Goal: Task Accomplishment & Management: Use online tool/utility

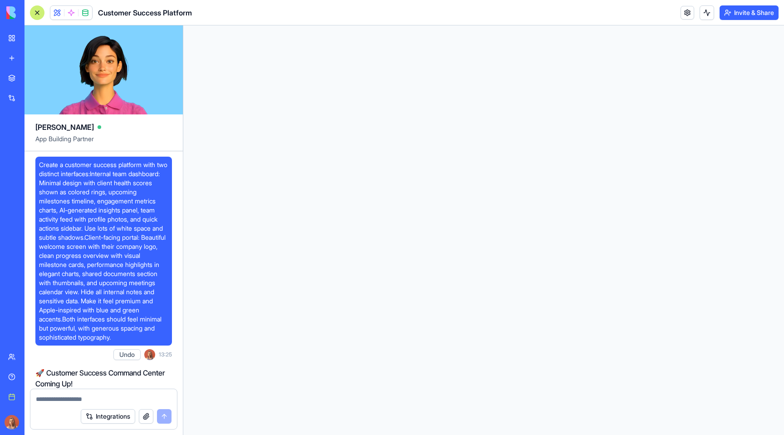
click at [11, 8] on img at bounding box center [34, 12] width 56 height 13
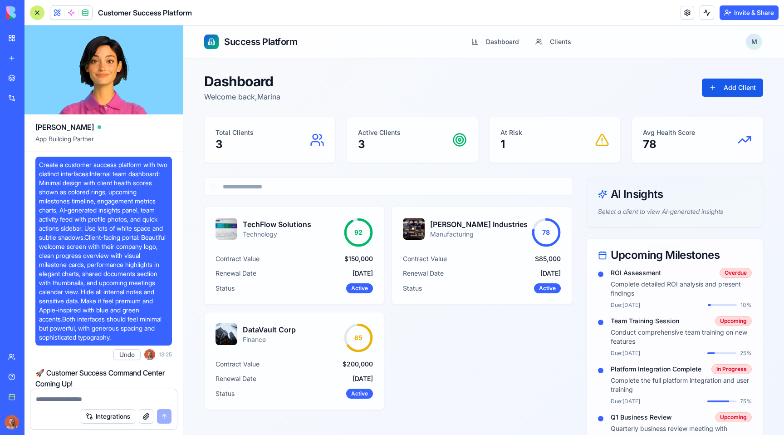
scroll to position [844, 0]
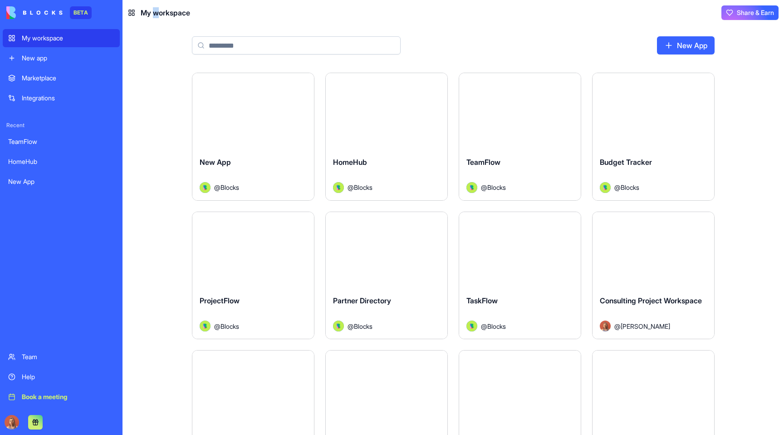
click at [154, 11] on span "My workspace" at bounding box center [165, 12] width 49 height 11
click at [139, 141] on main "New App Launch New App @ Blocks Launch HomeHub @ Blocks Launch TeamFlow @ Block…" at bounding box center [454, 229] width 662 height 409
click at [566, 84] on html "BETA My workspace New app Marketplace Integrations Recent TeamFlow HomeHub New …" at bounding box center [392, 217] width 784 height 435
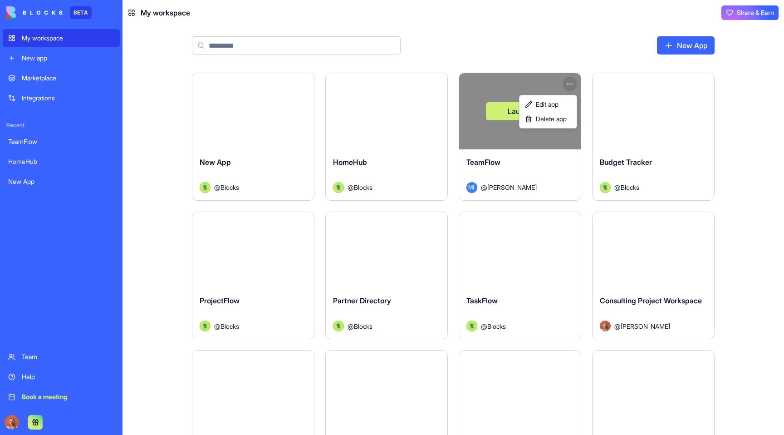
click at [536, 44] on html "BETA My workspace New app Marketplace Integrations Recent TeamFlow HomeHub New …" at bounding box center [392, 217] width 784 height 435
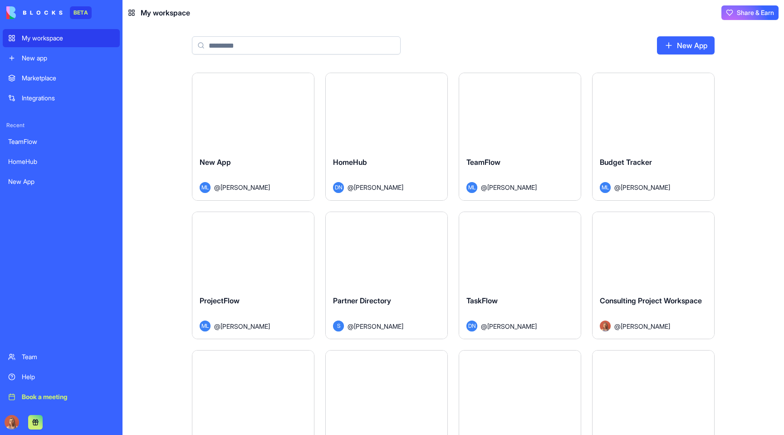
click at [266, 43] on input at bounding box center [296, 45] width 209 height 18
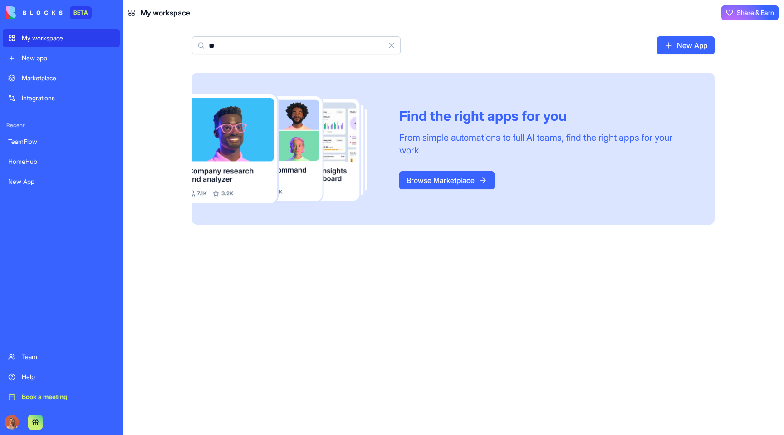
type input "*"
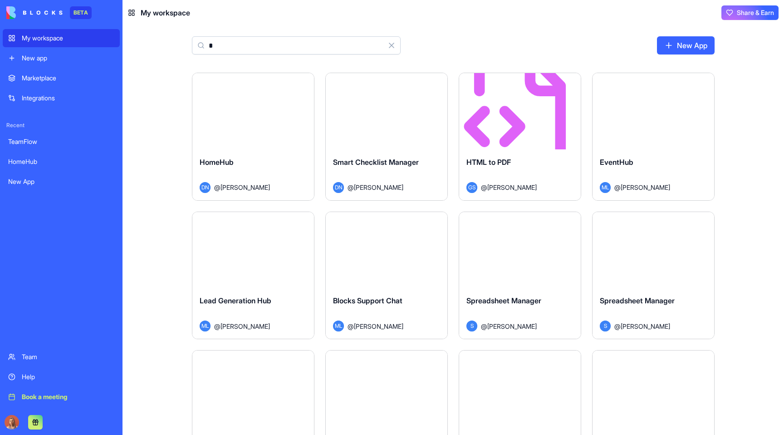
type input "*"
click at [42, 79] on div "Marketplace" at bounding box center [68, 78] width 93 height 9
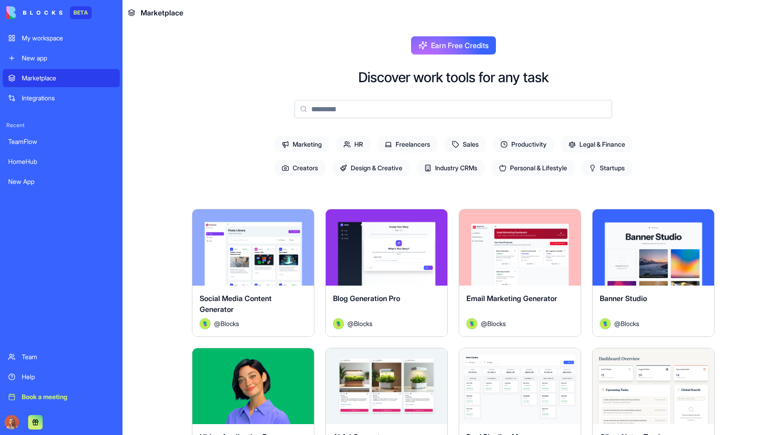
click at [428, 49] on button "Earn Free Credits" at bounding box center [453, 45] width 85 height 18
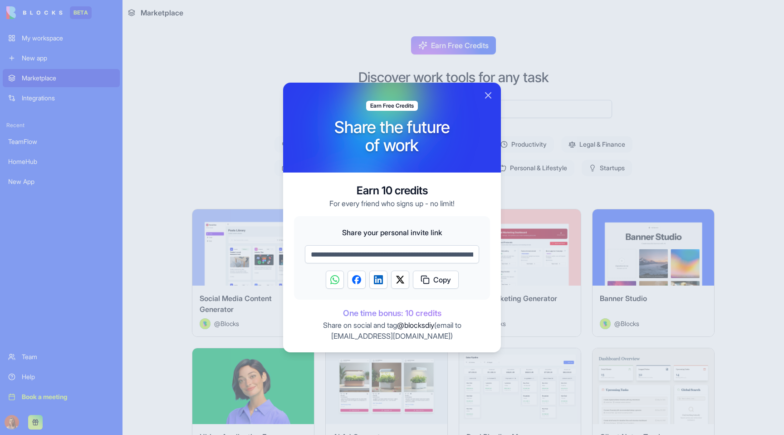
click at [359, 55] on div at bounding box center [392, 217] width 784 height 435
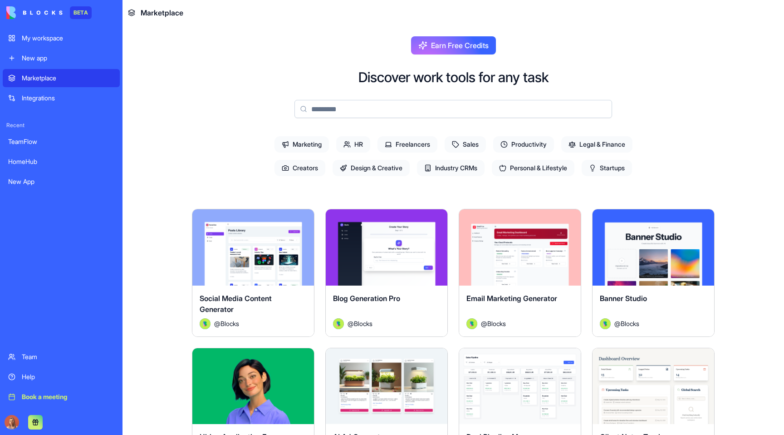
click at [34, 421] on button at bounding box center [35, 422] width 15 height 15
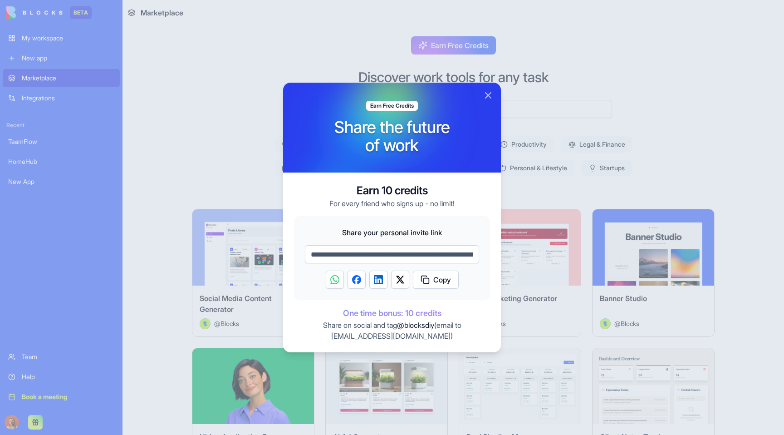
click at [242, 147] on div at bounding box center [392, 217] width 784 height 435
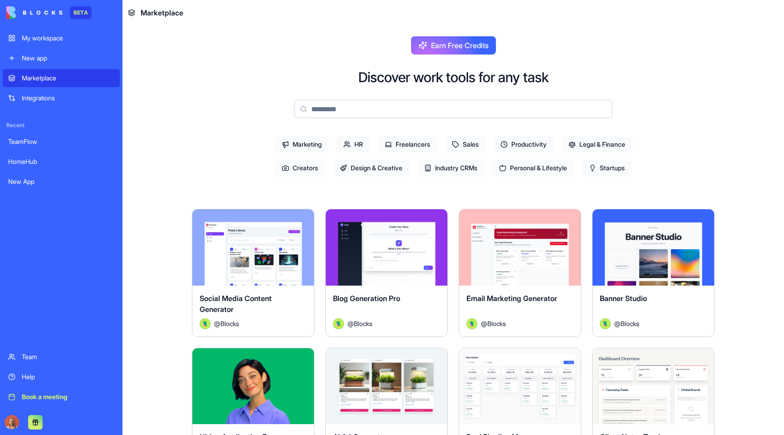
click at [445, 50] on span "Earn Free Credits" at bounding box center [460, 45] width 58 height 11
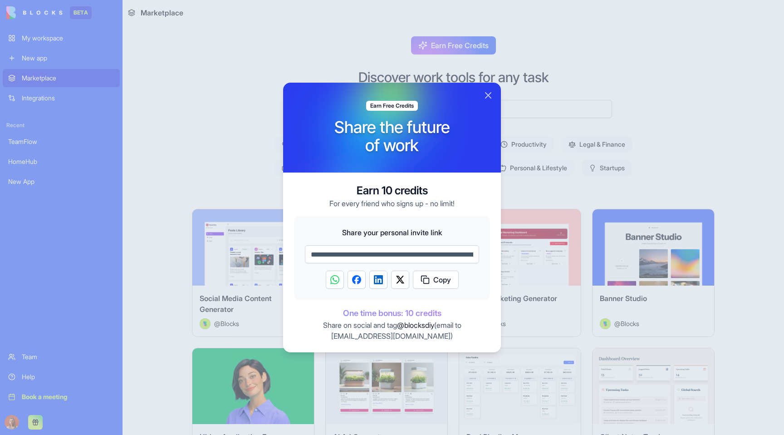
click at [445, 50] on div at bounding box center [392, 217] width 784 height 435
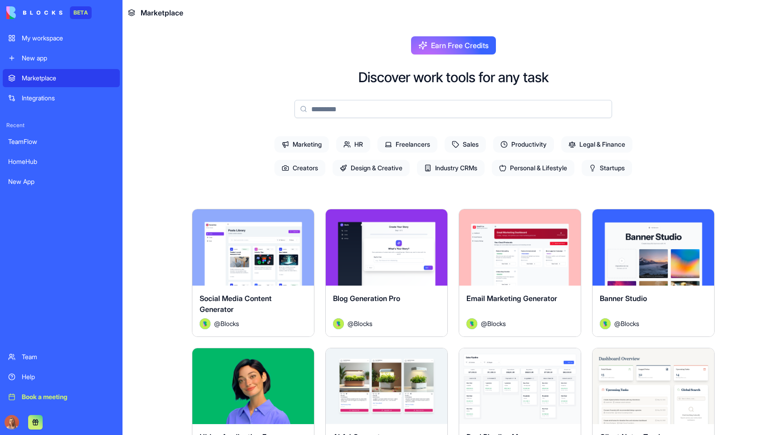
click at [75, 39] on div "My workspace" at bounding box center [68, 38] width 93 height 9
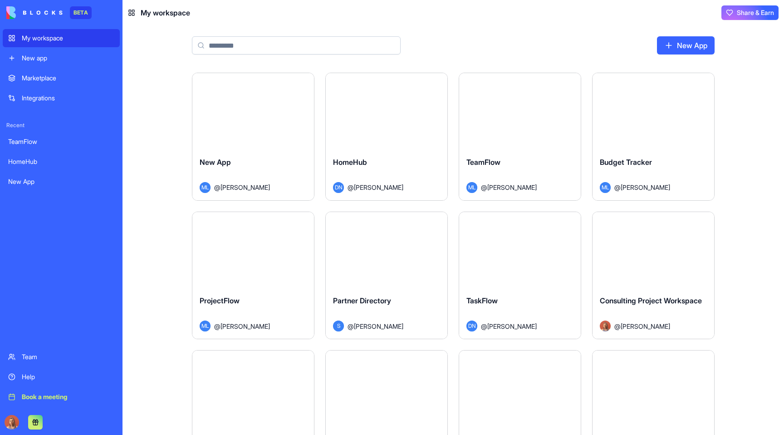
click at [53, 55] on div "New app" at bounding box center [68, 58] width 93 height 9
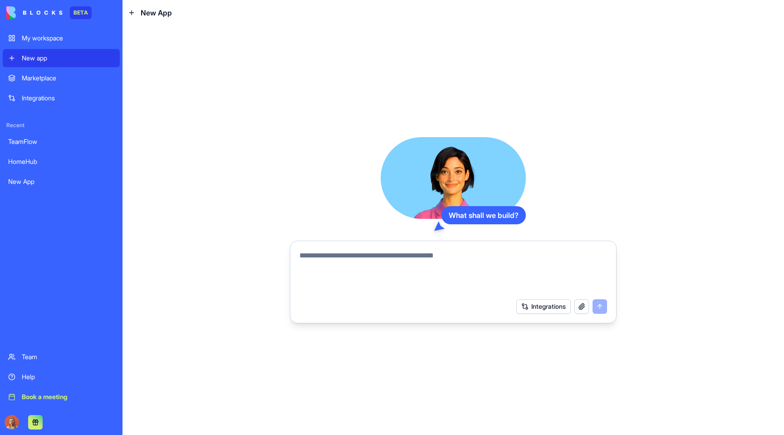
click at [58, 42] on div "My workspace" at bounding box center [68, 38] width 93 height 9
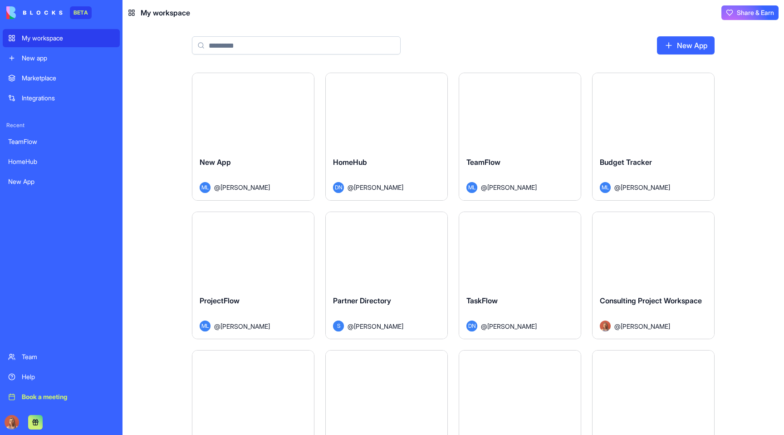
click at [58, 57] on div "New app" at bounding box center [68, 58] width 93 height 9
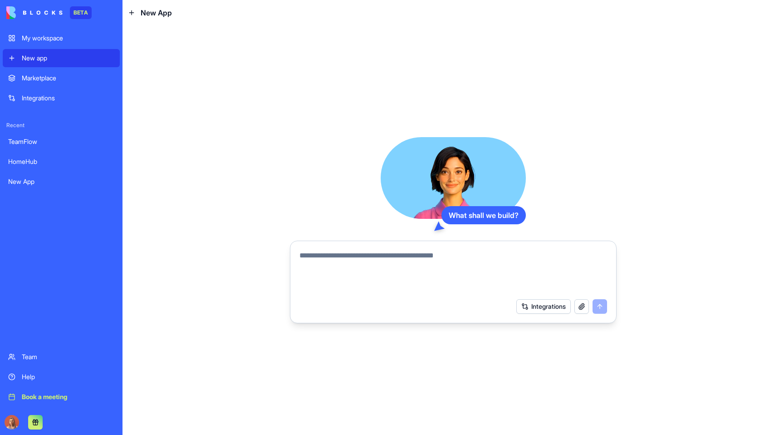
click at [72, 39] on div "My workspace" at bounding box center [68, 38] width 93 height 9
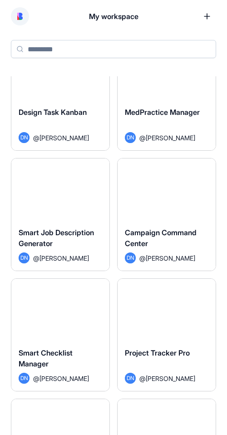
scroll to position [1633, 0]
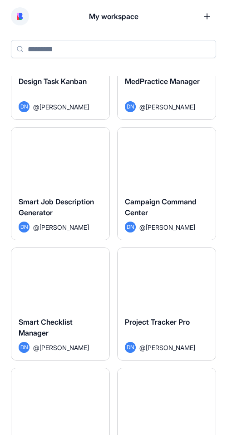
click at [66, 152] on button "Launch" at bounding box center [60, 158] width 68 height 18
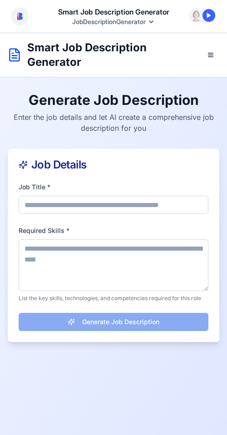
click at [119, 22] on html "Smart Job Description Generator JobDescriptionGenerator Command Palette Search …" at bounding box center [113, 217] width 227 height 435
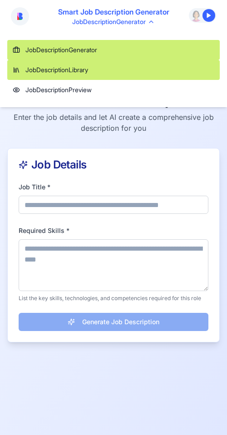
click at [109, 74] on link "JobDescriptionLibrary" at bounding box center [113, 70] width 212 height 20
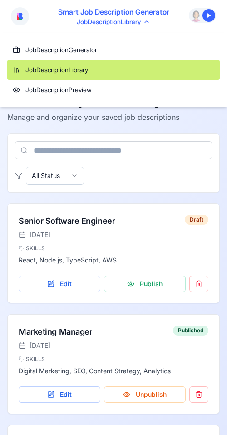
click at [119, 27] on html "Smart Job Description Generator JobDescriptionLibrary Command Palette Search fo…" at bounding box center [113, 217] width 227 height 435
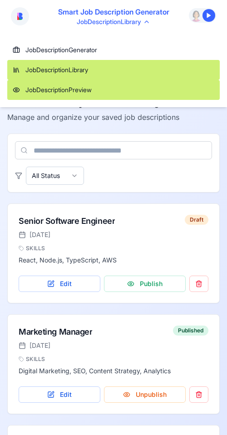
click at [105, 92] on link "JobDescriptionPreview" at bounding box center [113, 90] width 212 height 20
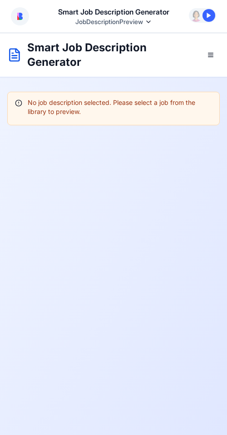
click at [118, 23] on html "Smart Job Description Generator JobDescriptionPreview Command Palette Search fo…" at bounding box center [113, 217] width 227 height 435
click at [21, 15] on img at bounding box center [19, 16] width 5 height 7
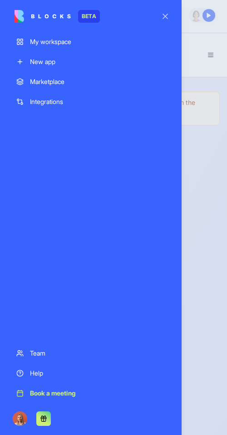
click at [28, 15] on img at bounding box center [43, 16] width 56 height 13
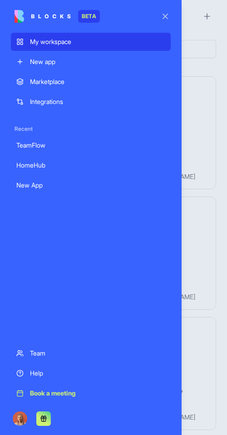
click at [168, 18] on button "button" at bounding box center [164, 16] width 25 height 25
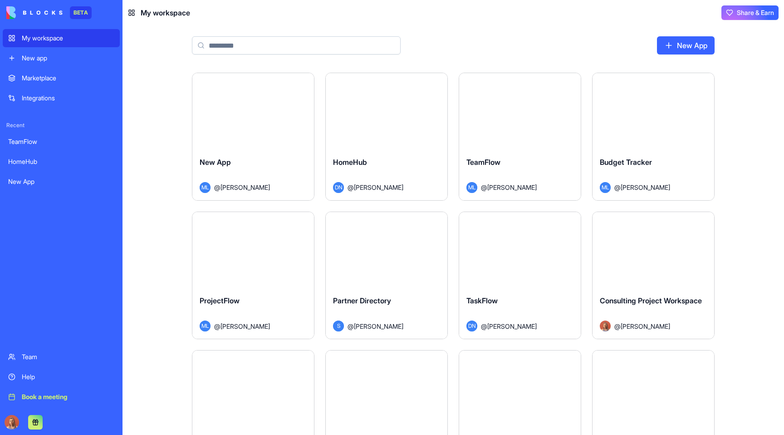
click at [34, 8] on img at bounding box center [34, 12] width 56 height 13
click at [8, 14] on img at bounding box center [34, 12] width 56 height 13
